Goal: Information Seeking & Learning: Check status

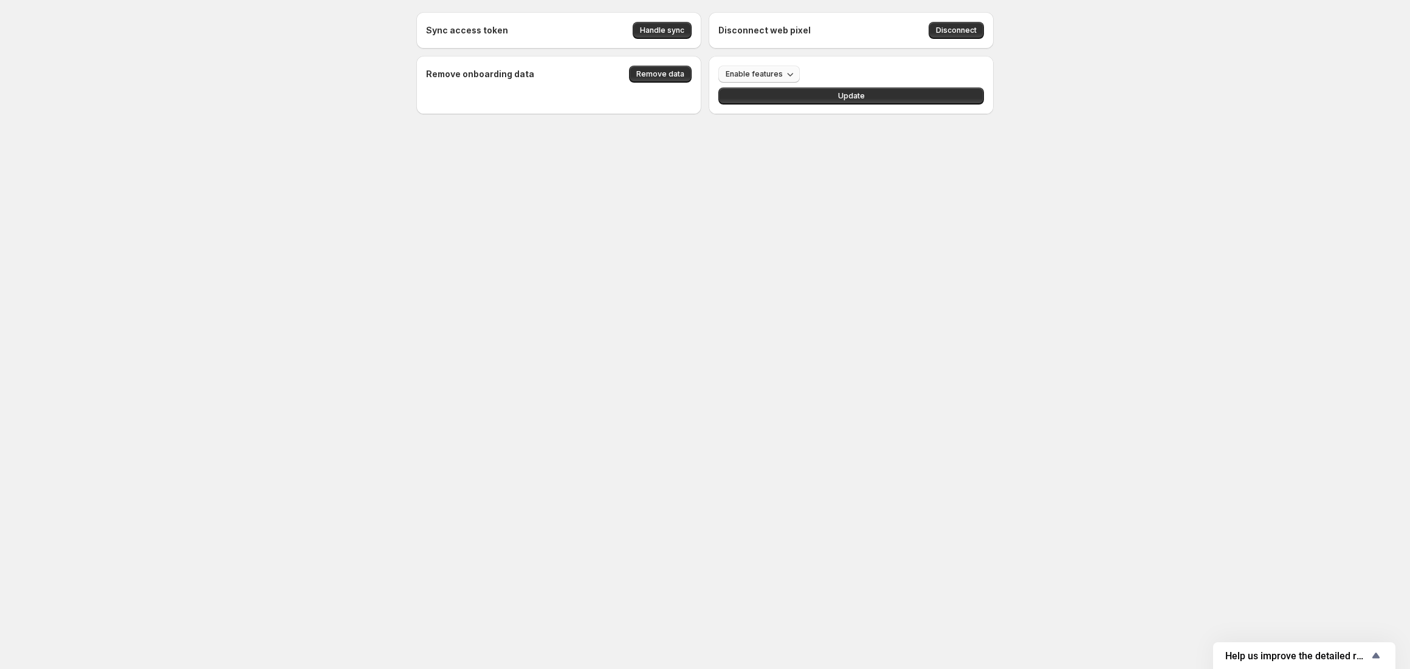
click at [780, 74] on button "Enable features" at bounding box center [758, 74] width 81 height 17
click at [479, 236] on body "Sync access token Handle sync Disconnect web pixel Disconnect Remove onboarding…" at bounding box center [705, 334] width 1410 height 669
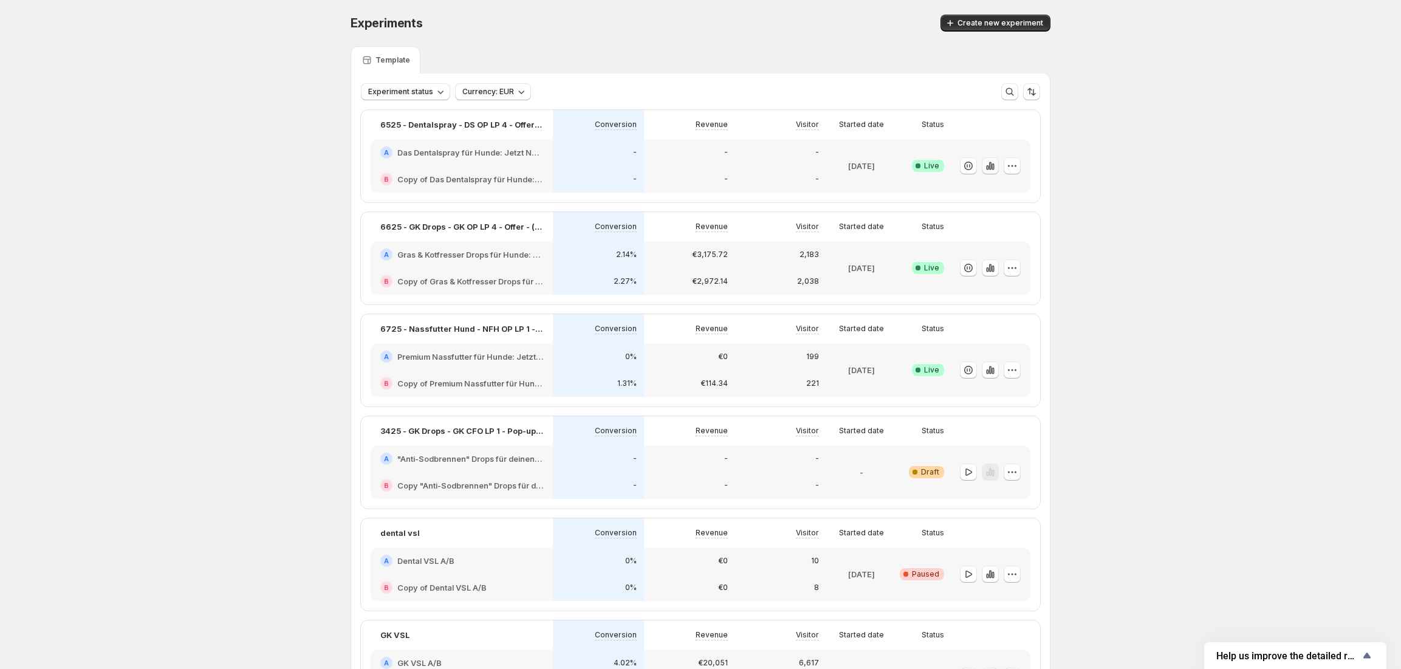
click at [999, 166] on button "button" at bounding box center [990, 165] width 17 height 17
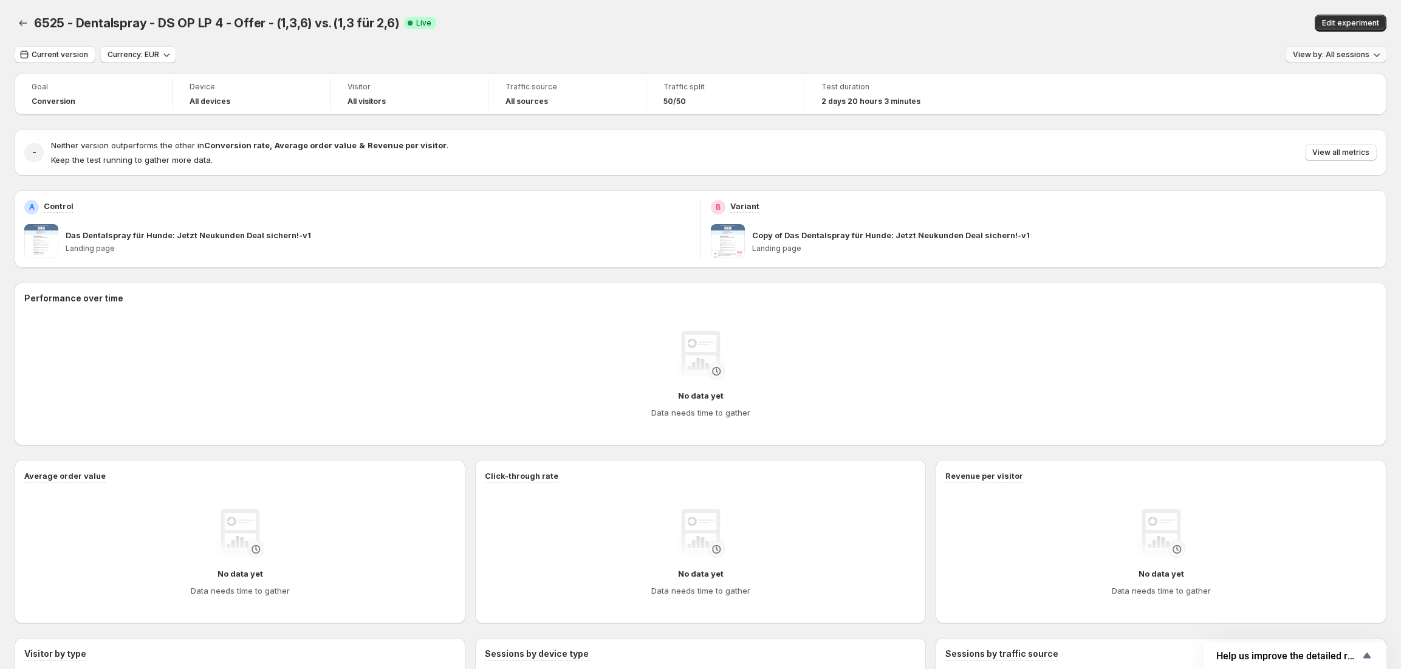
click at [1321, 57] on span "View by: All sessions" at bounding box center [1331, 55] width 77 height 10
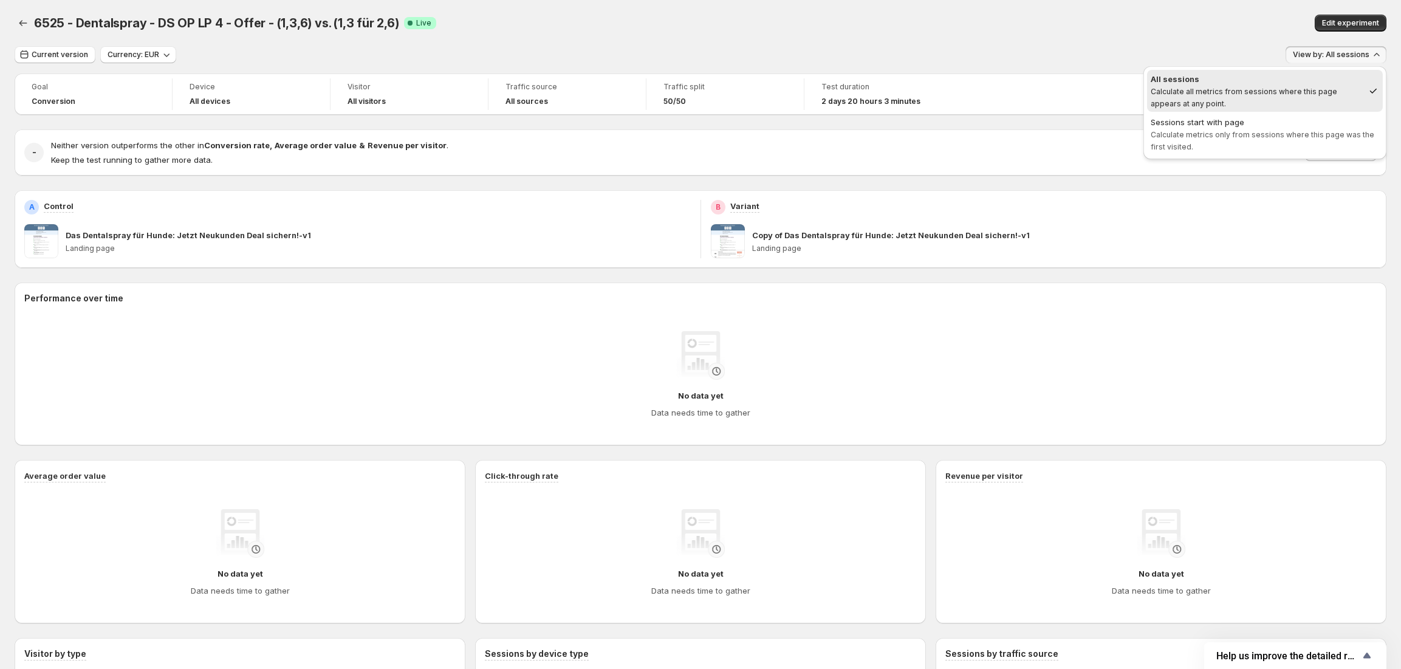
click at [1182, 42] on div "6525 - Dentalspray - DS OP LP 4 - Offer - (1,3,6) vs. (1,3 für 2,6). This page …" at bounding box center [701, 23] width 1372 height 46
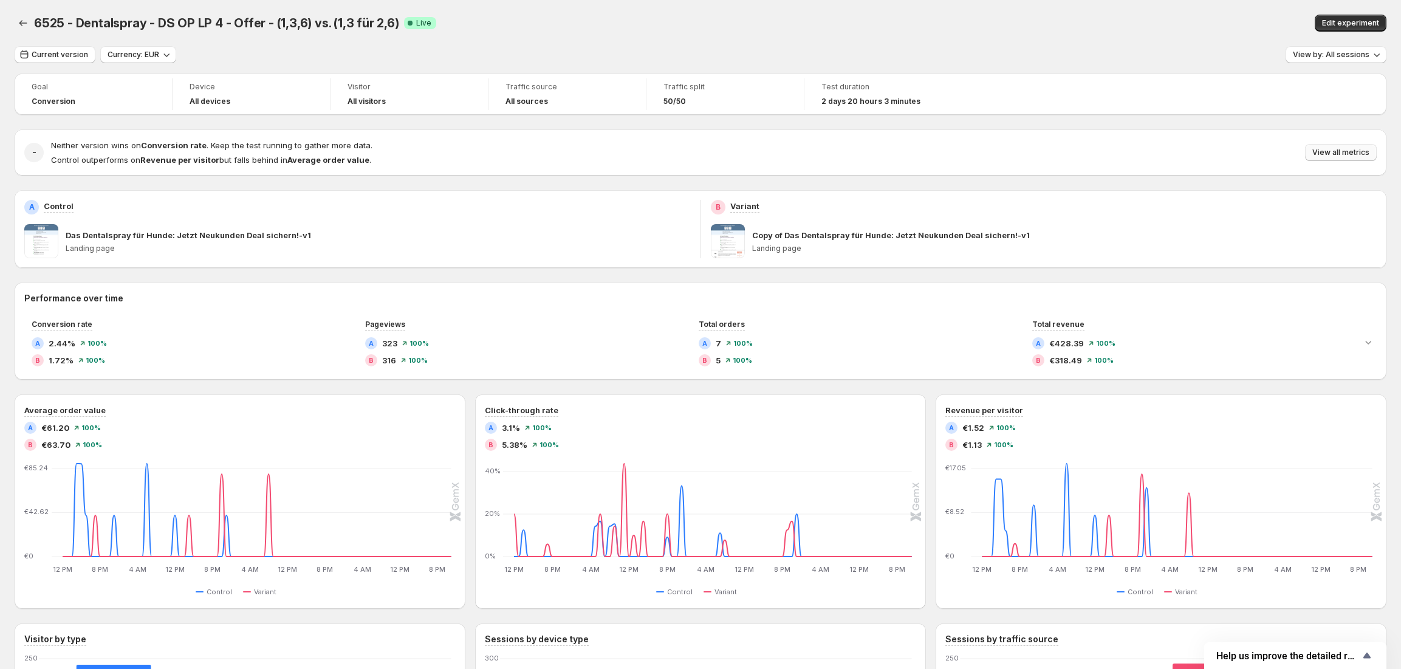
click at [1342, 154] on span "View all metrics" at bounding box center [1341, 153] width 57 height 10
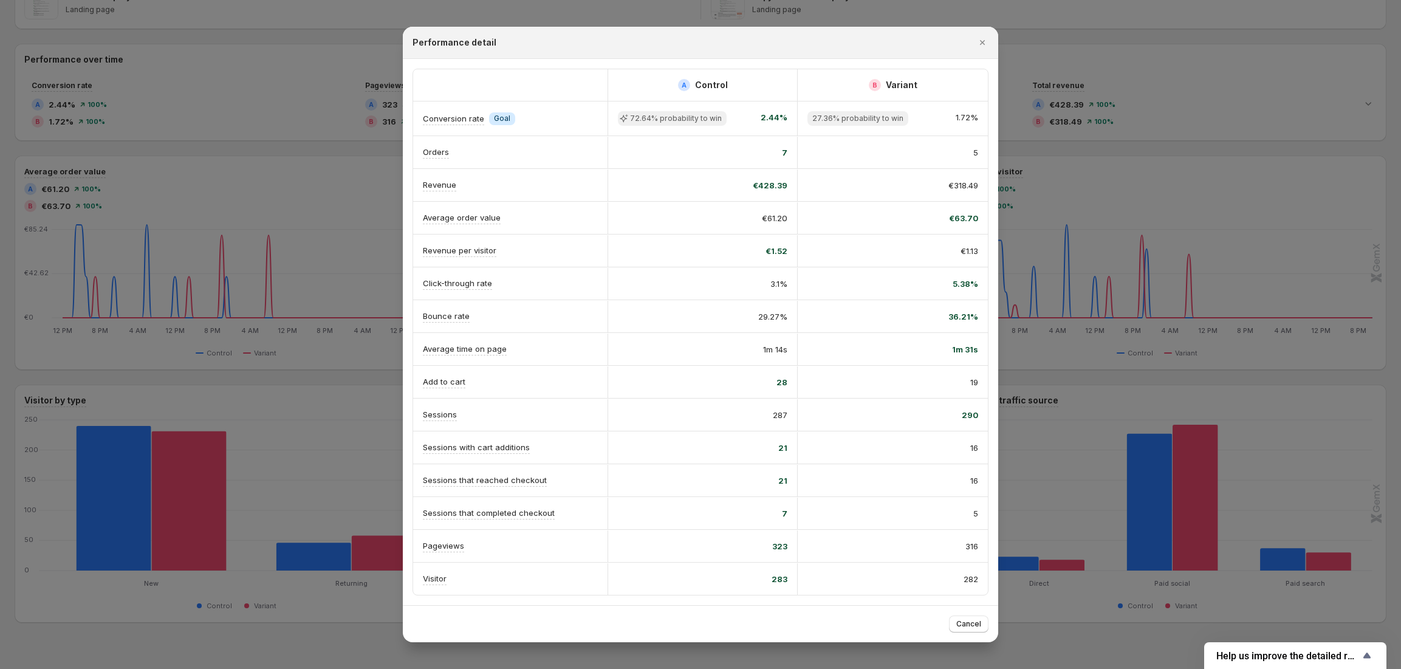
scroll to position [258, 0]
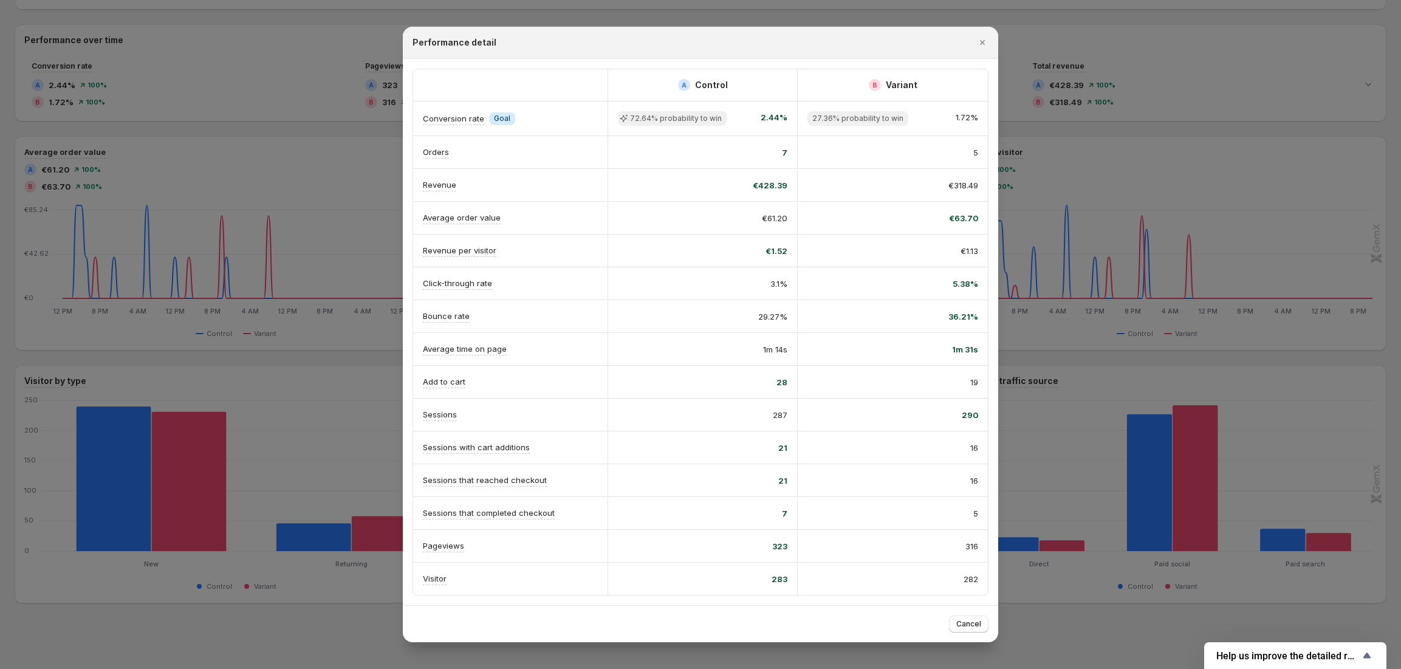
click at [1119, 261] on div at bounding box center [700, 334] width 1401 height 669
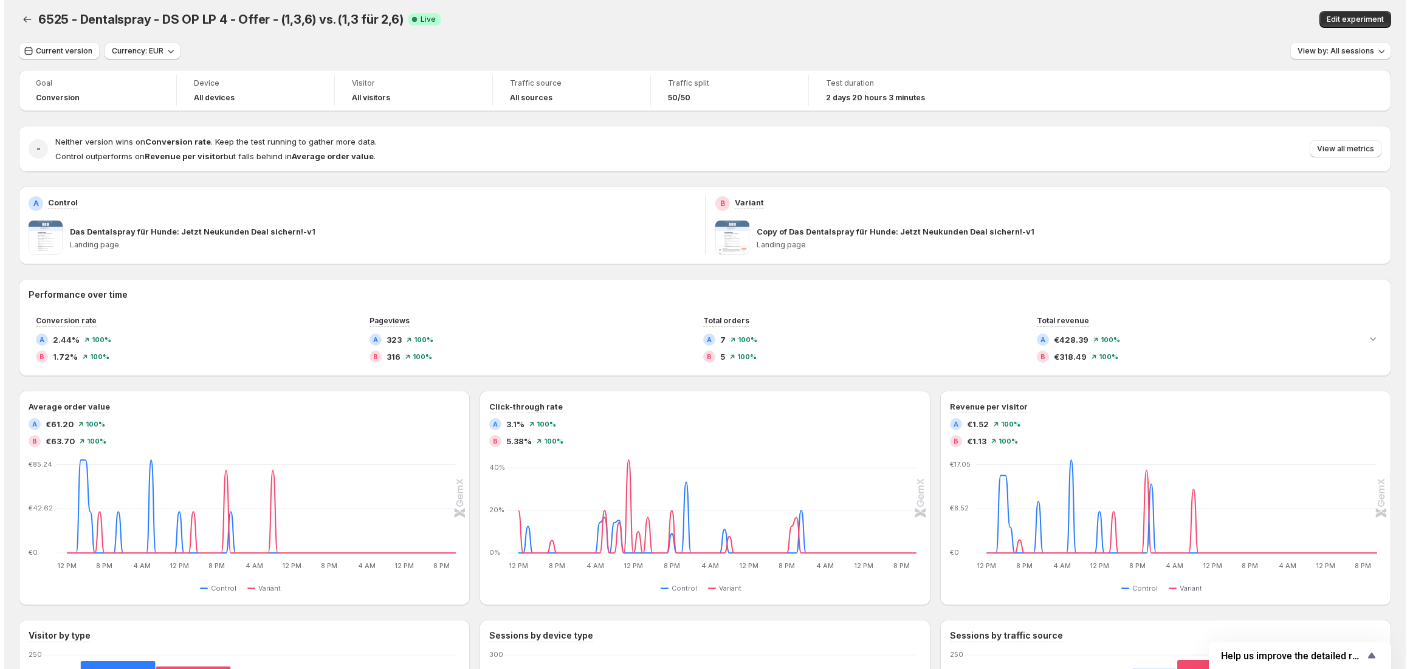
scroll to position [0, 0]
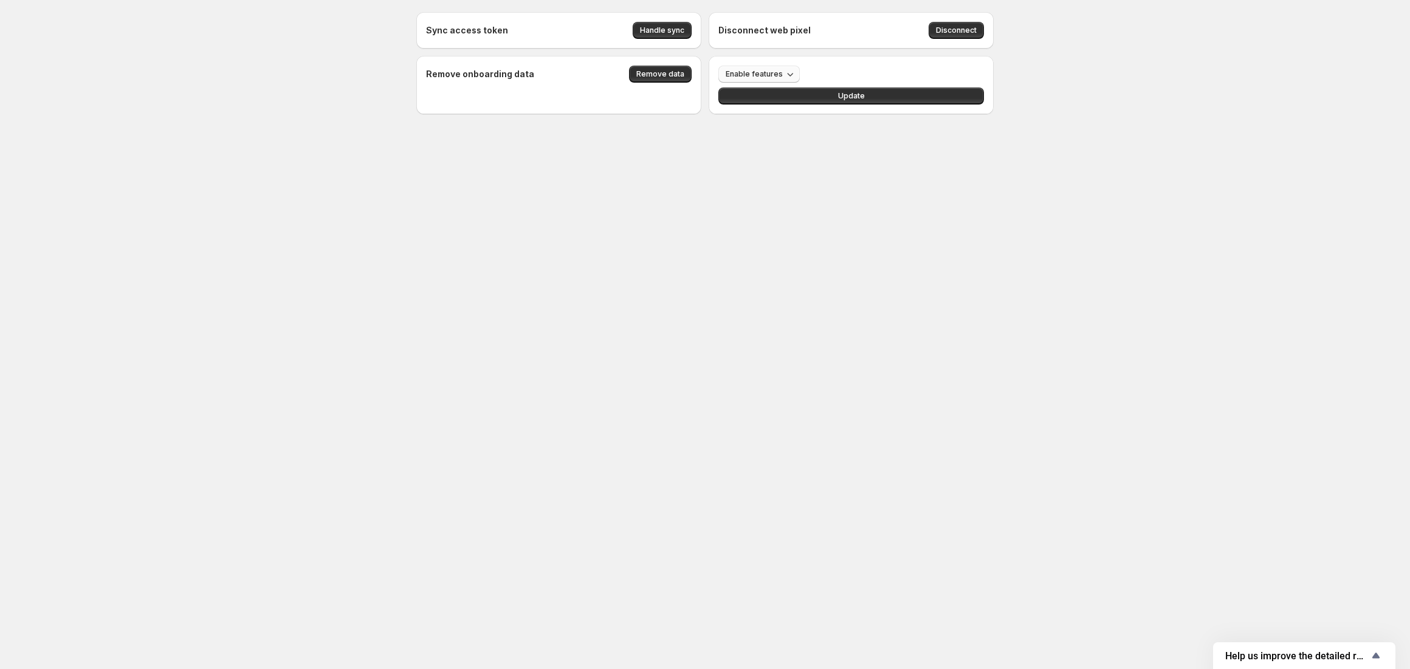
click at [792, 74] on icon "button" at bounding box center [790, 74] width 12 height 12
click at [142, 51] on div "Sync access token Handle sync Disconnect web pixel Disconnect Remove onboarding…" at bounding box center [705, 90] width 1410 height 180
click at [754, 78] on span "Enable features" at bounding box center [754, 74] width 57 height 10
click at [737, 94] on div "makeWinner makeWinner" at bounding box center [754, 99] width 62 height 12
click at [670, 174] on div "Sync access token Handle sync Disconnect web pixel Disconnect Remove onboarding…" at bounding box center [705, 90] width 606 height 180
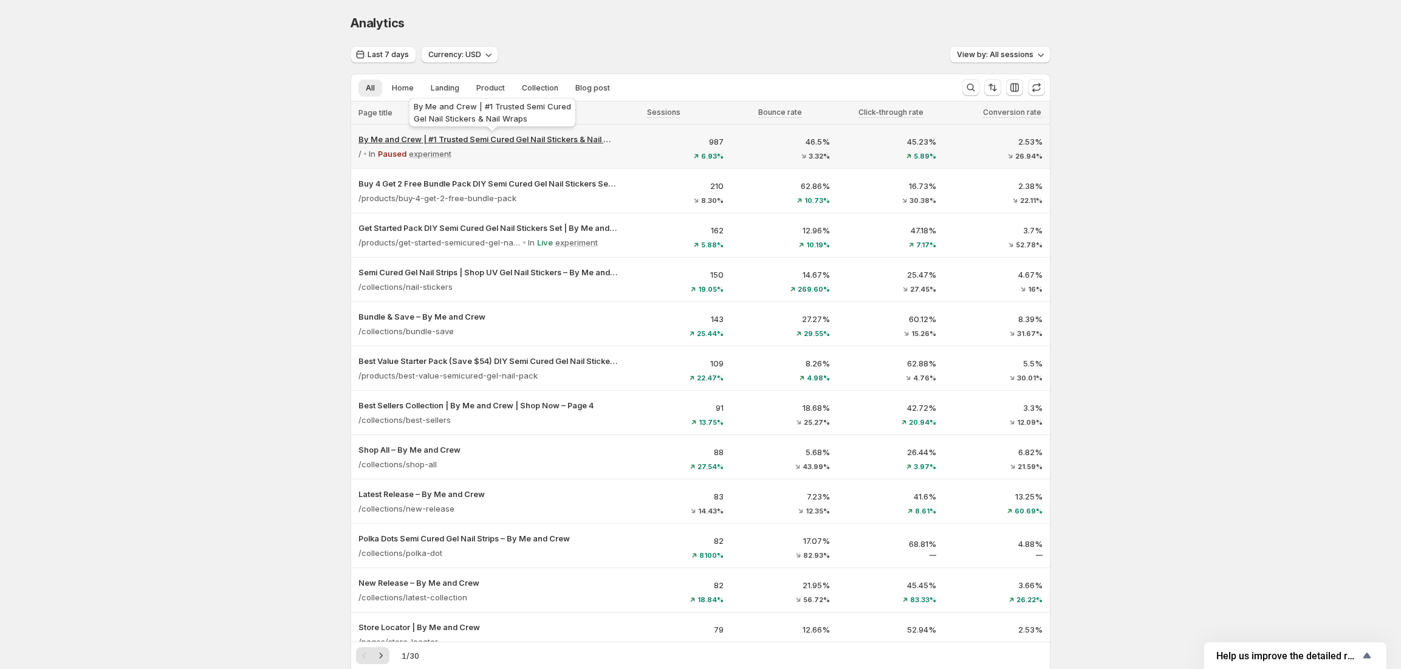
click at [474, 139] on p "By Me and Crew | #1 Trusted Semi Cured Gel Nail Stickers & Nail Wraps" at bounding box center [488, 139] width 259 height 12
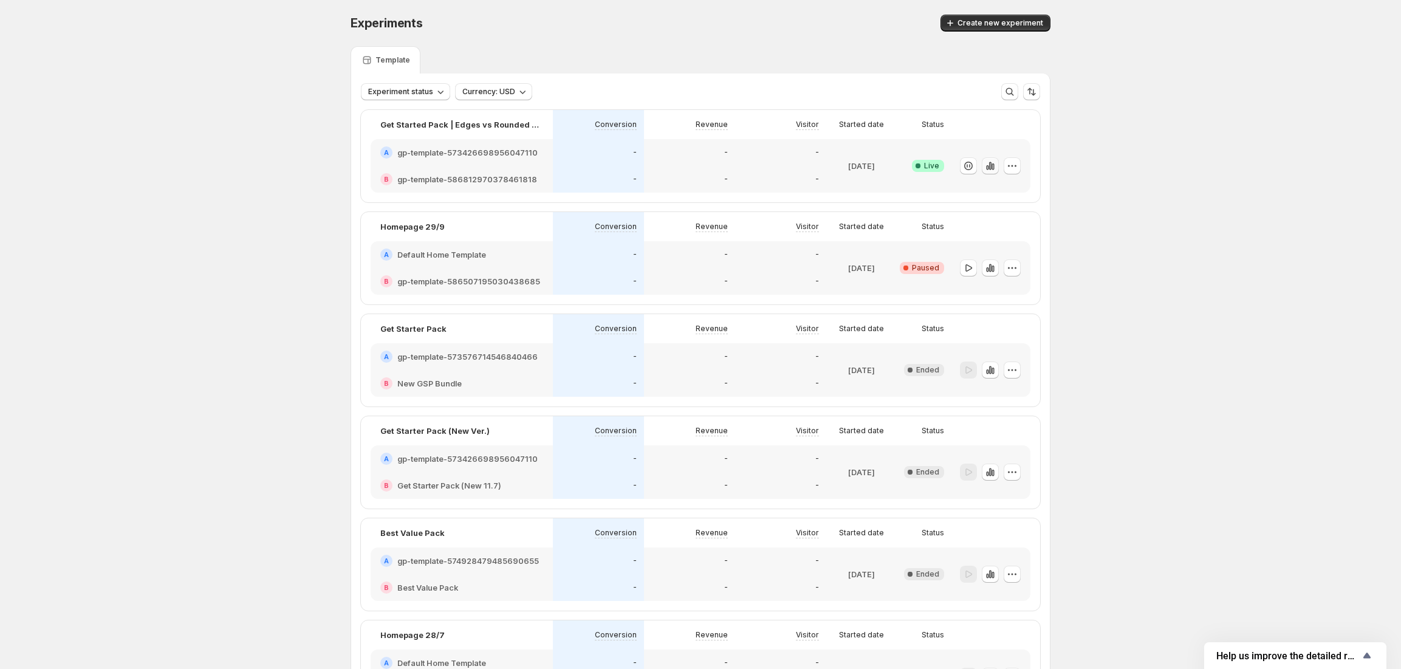
click at [997, 166] on icon "button" at bounding box center [990, 166] width 12 height 12
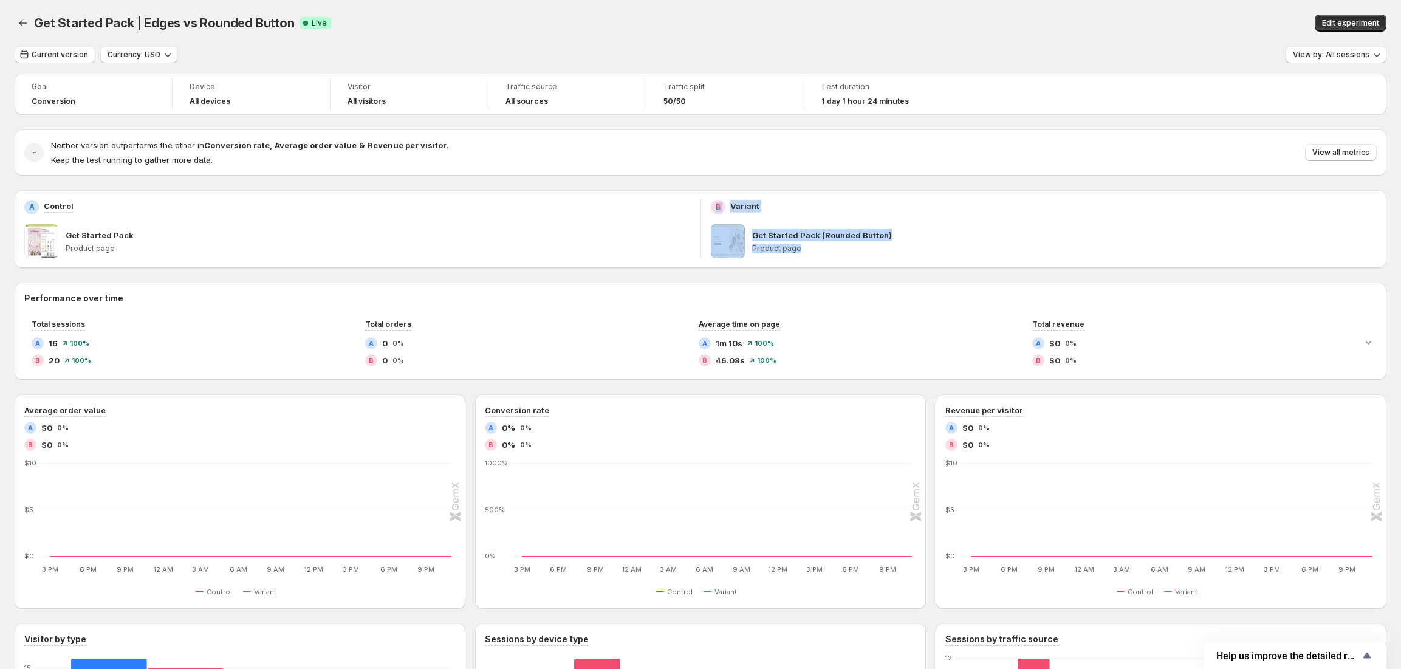
drag, startPoint x: 703, startPoint y: 249, endPoint x: 874, endPoint y: 244, distance: 171.4
click at [873, 244] on div "A Control Get Started Pack Product page B Variant Get Started Pack (Rounded But…" at bounding box center [701, 229] width 1372 height 78
click at [873, 256] on div "Get Started Pack (Rounded Button) Product page" at bounding box center [1064, 241] width 625 height 34
drag, startPoint x: 861, startPoint y: 258, endPoint x: 676, endPoint y: 214, distance: 189.4
click at [686, 214] on div "A Control Get Started Pack Product page B Variant Get Started Pack (Rounded But…" at bounding box center [701, 229] width 1372 height 78
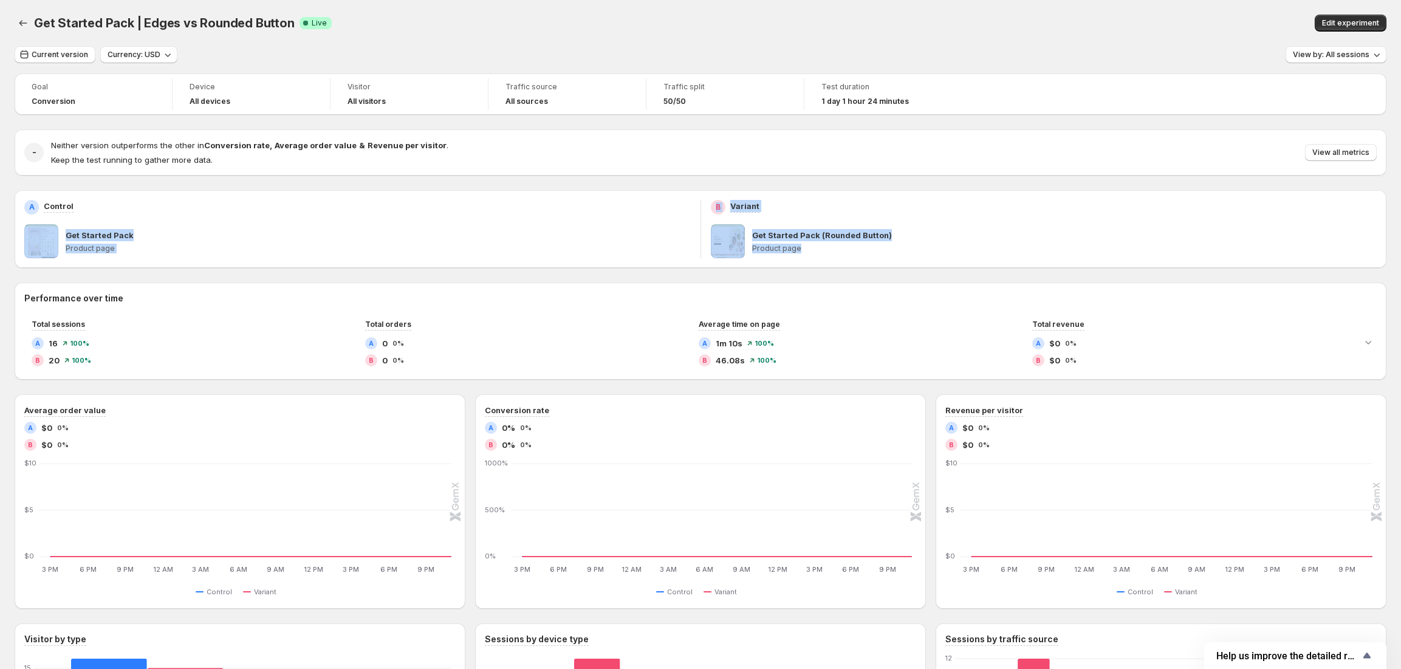
click at [280, 253] on div "Get Started Pack Product page" at bounding box center [378, 241] width 625 height 34
click at [145, 269] on div "Goal Conversion Device All devices Visitor All visitors Traffic source All sour…" at bounding box center [701, 468] width 1372 height 788
drag, startPoint x: 146, startPoint y: 265, endPoint x: 12, endPoint y: 201, distance: 149.0
click at [12, 201] on div "Get Started Pack | Edges vs Rounded Button. This page is ready Get Started Pack…" at bounding box center [700, 463] width 1401 height 927
click at [818, 288] on div "Performance over time Total sessions A 16 100% B 20 100% Total orders A 0 0% B …" at bounding box center [701, 331] width 1372 height 97
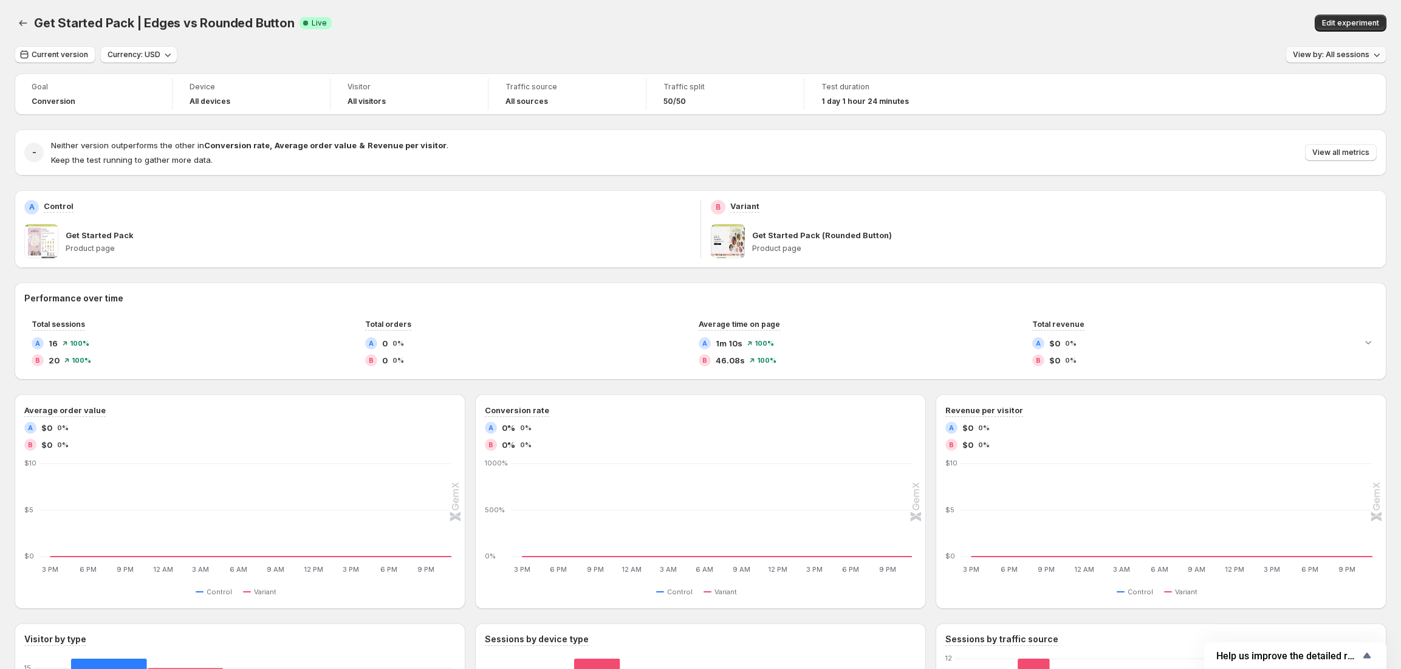
click at [1328, 57] on span "View by: All sessions" at bounding box center [1331, 55] width 77 height 10
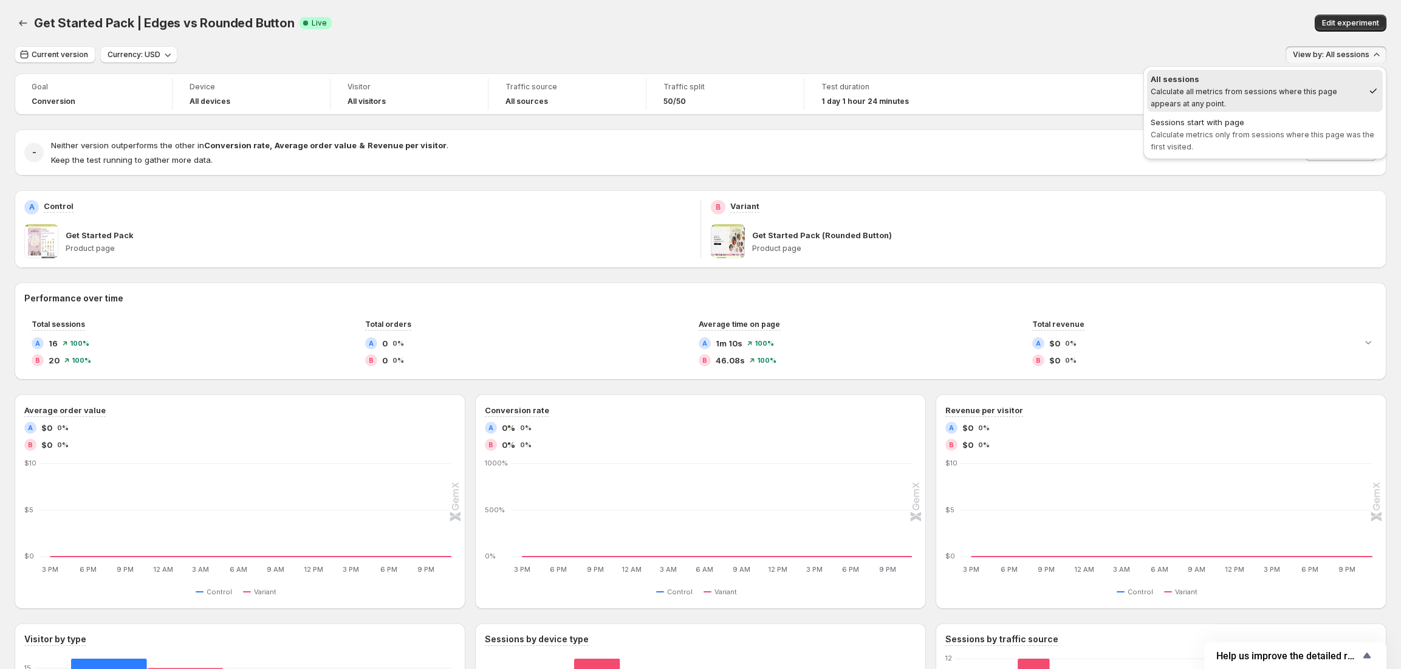
click at [1056, 51] on div "Current version Currency: USD View by: All sessions" at bounding box center [701, 55] width 1372 height 18
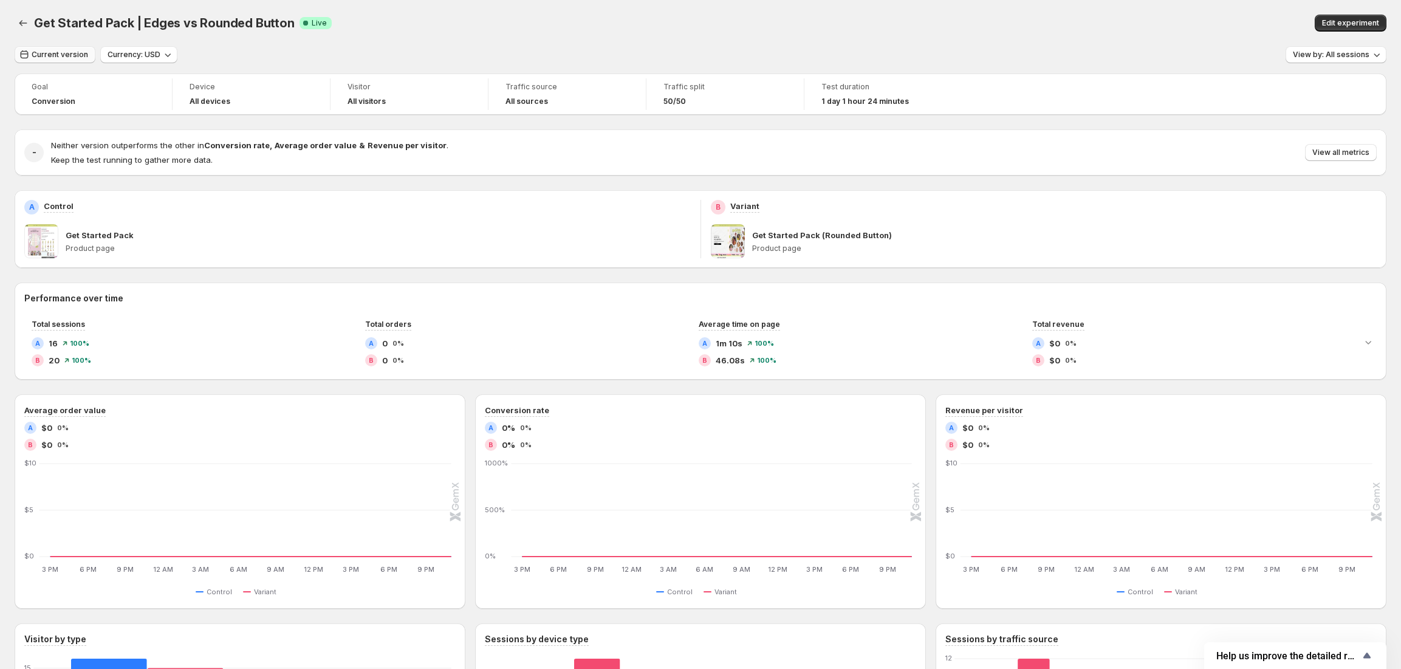
click at [57, 60] on button "Current version" at bounding box center [55, 54] width 81 height 17
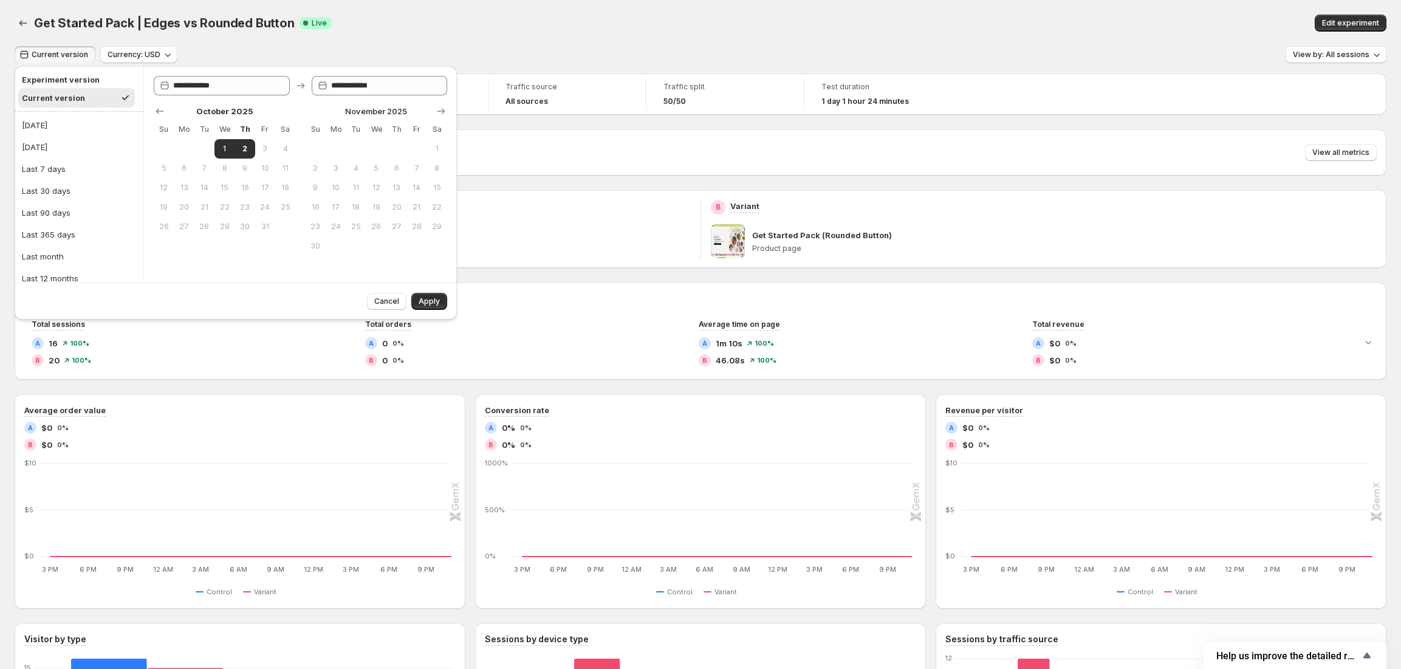
click at [445, 35] on div "Get Started Pack | Edges vs Rounded Button. This page is ready Get Started Pack…" at bounding box center [701, 23] width 1372 height 46
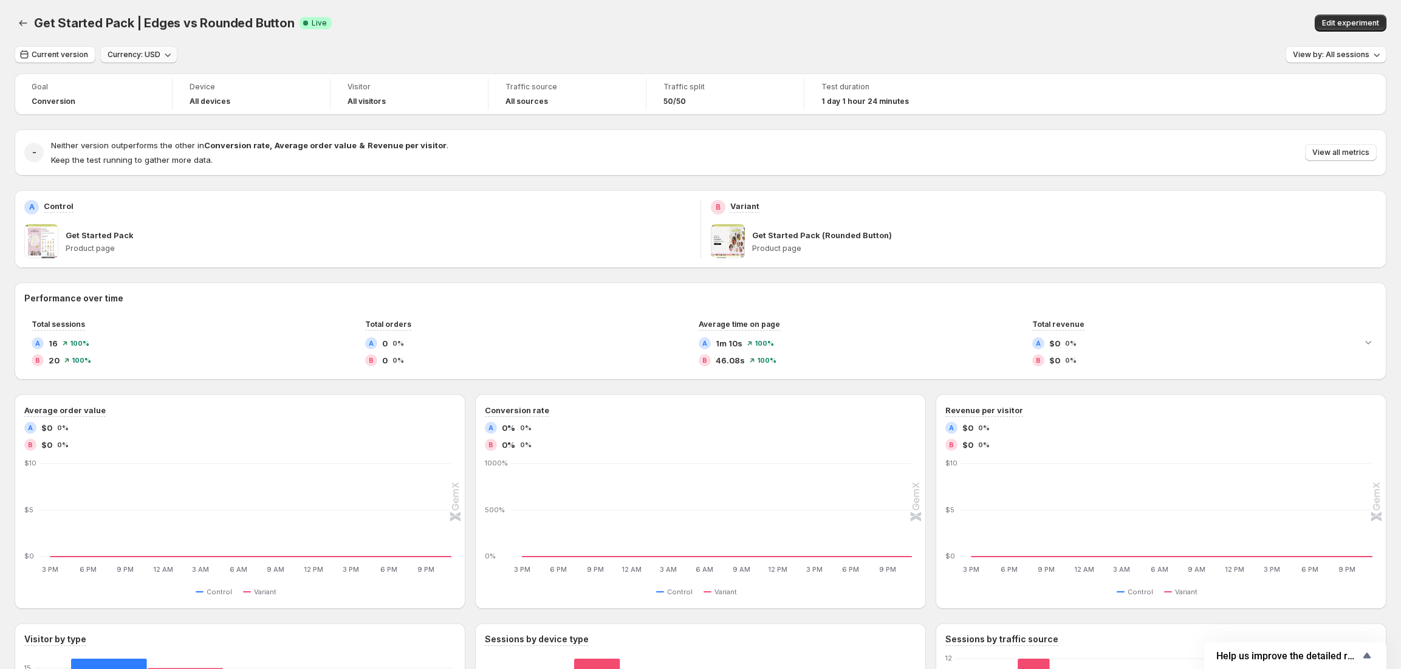
click at [146, 50] on span "Currency: USD" at bounding box center [134, 55] width 53 height 10
click at [144, 54] on span "Currency: USD" at bounding box center [134, 55] width 53 height 10
